Goal: Task Accomplishment & Management: Manage account settings

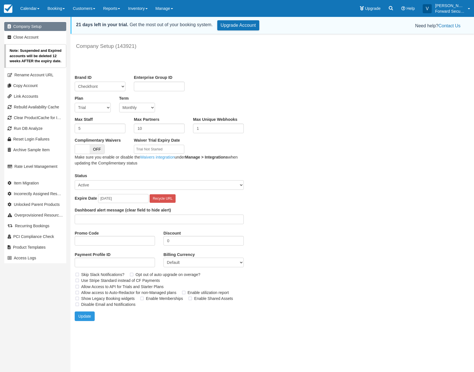
click at [30, 28] on link "Company Setup" at bounding box center [35, 26] width 62 height 9
drag, startPoint x: 99, startPoint y: 185, endPoint x: 327, endPoint y: 183, distance: 228.1
click at [328, 182] on div "Company Setup (143921) Unsaved Changes Brand ID Checkfront RentaBikeNow Machine…" at bounding box center [247, 180] width 355 height 290
select select "12"
click at [75, 103] on select "Trial Soho Professional Plus Managed Developer Partner Flex Complementary Hiber…" at bounding box center [93, 108] width 36 height 10
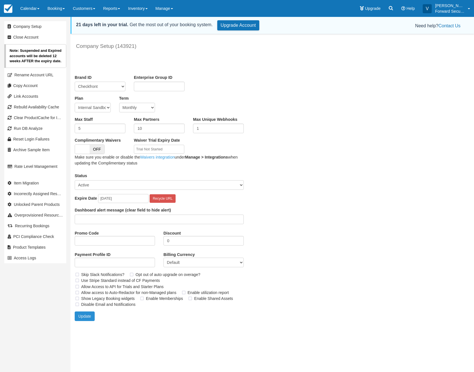
click at [83, 317] on button "Update" at bounding box center [85, 316] width 20 height 10
